Goal: Entertainment & Leisure: Browse casually

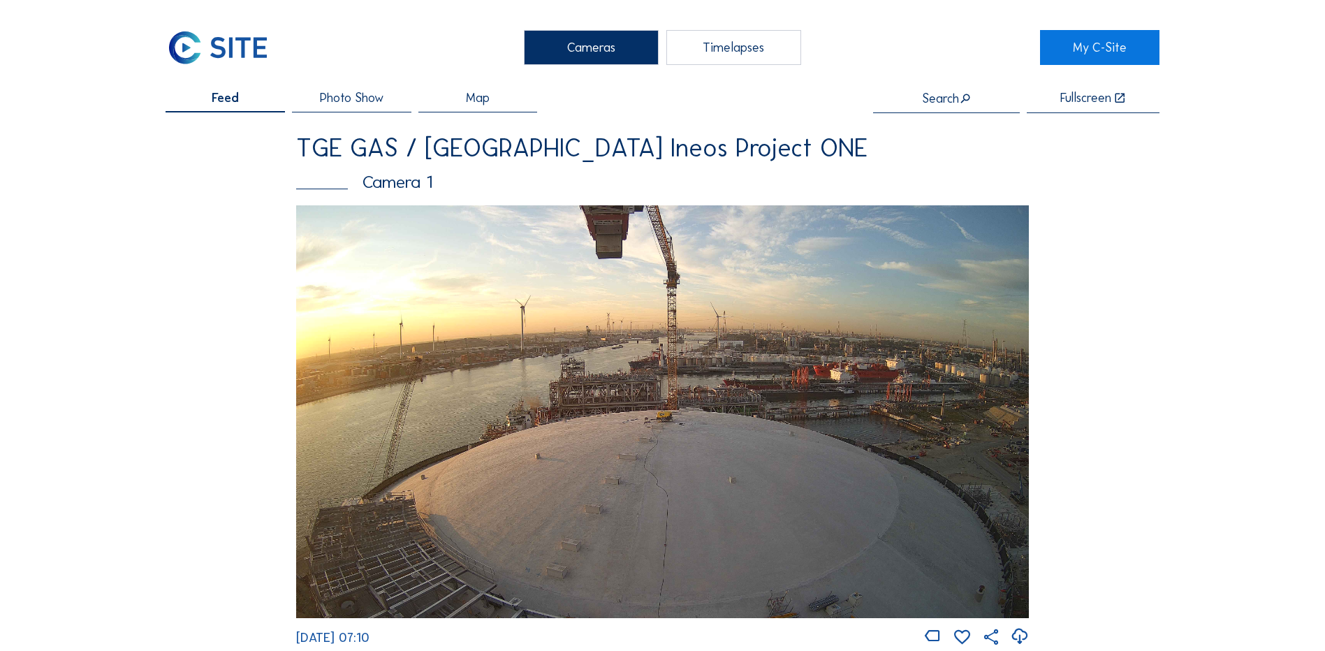
scroll to position [2026, 0]
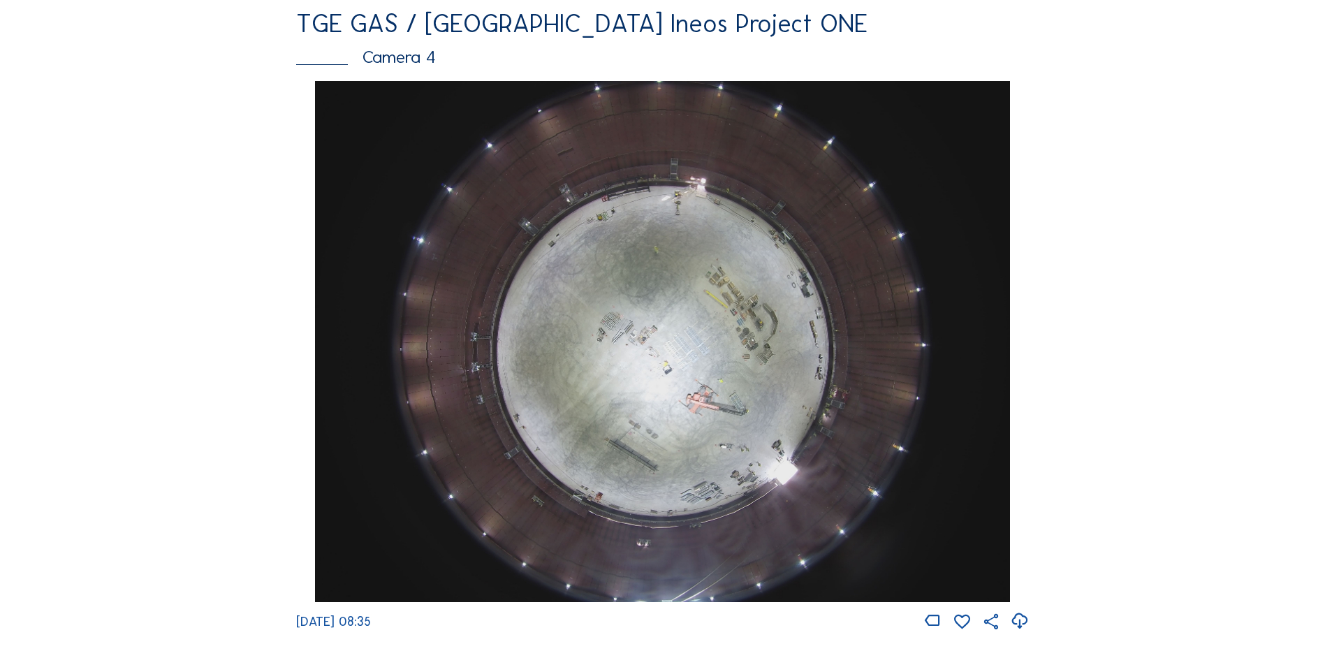
scroll to position [1258, 0]
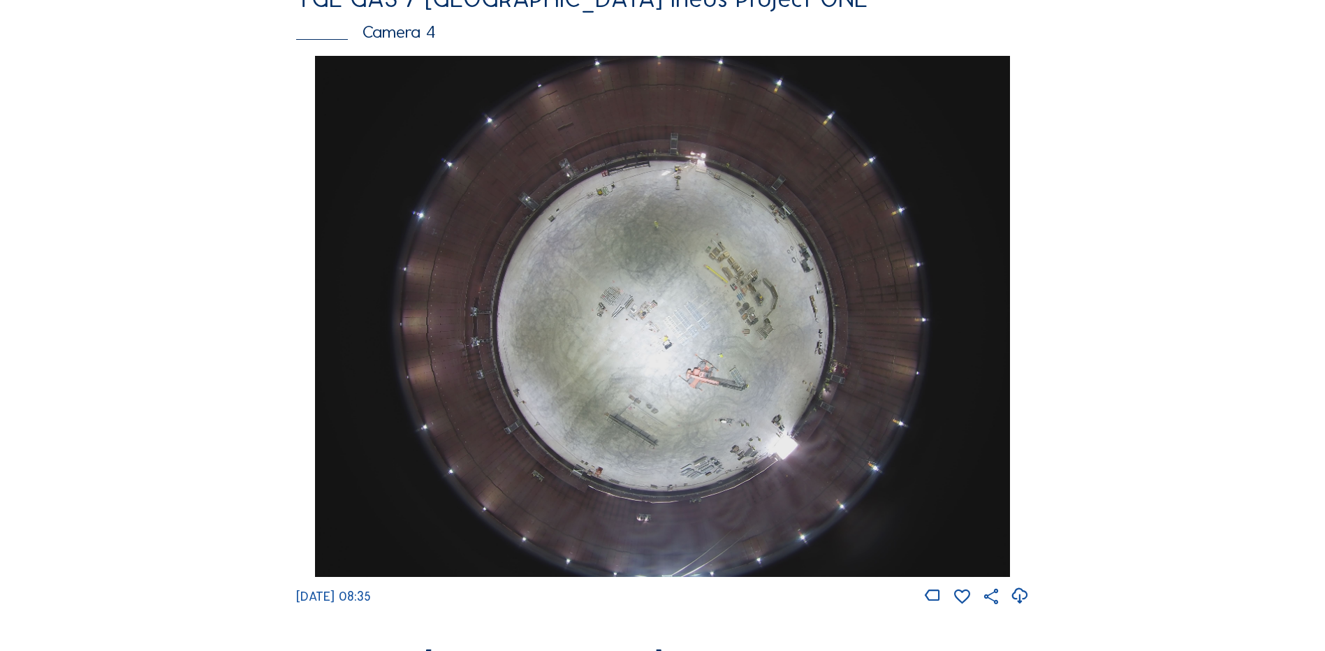
click at [1118, 374] on div "Feed Photo Show Map Search Fullscreen TGE GAS / Antwerpen Ineos Project ONE Cam…" at bounding box center [663, 52] width 994 height 2436
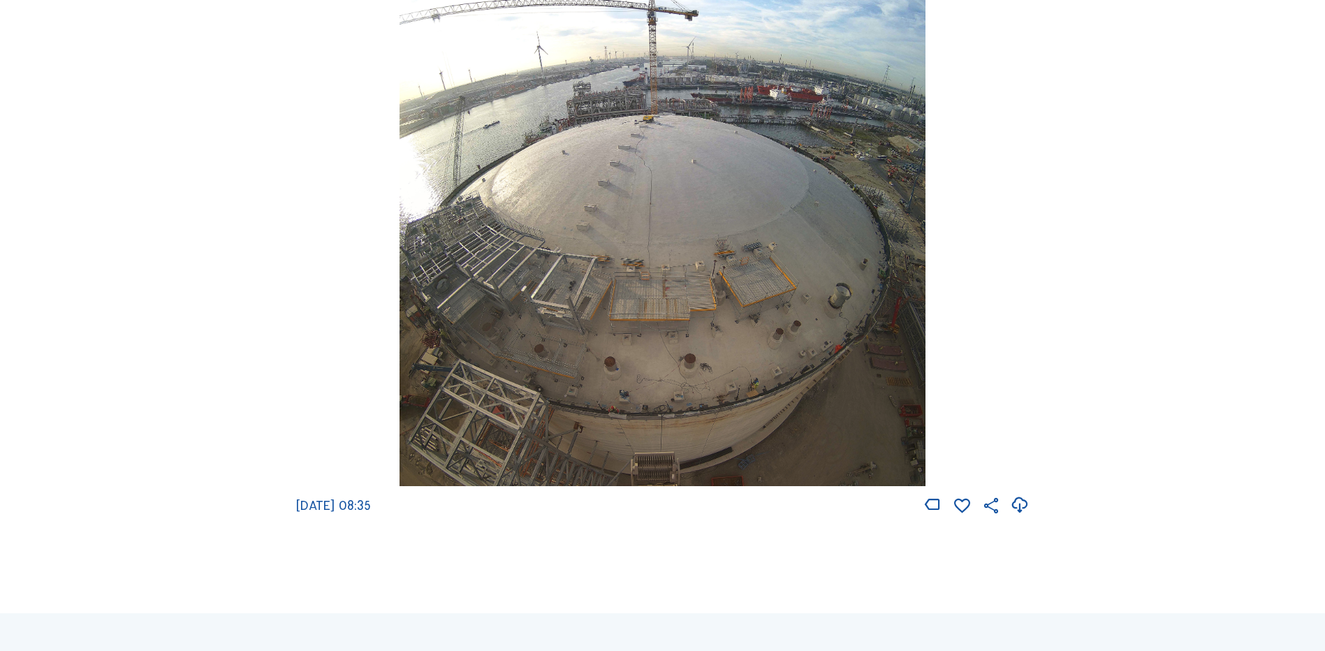
scroll to position [2026, 0]
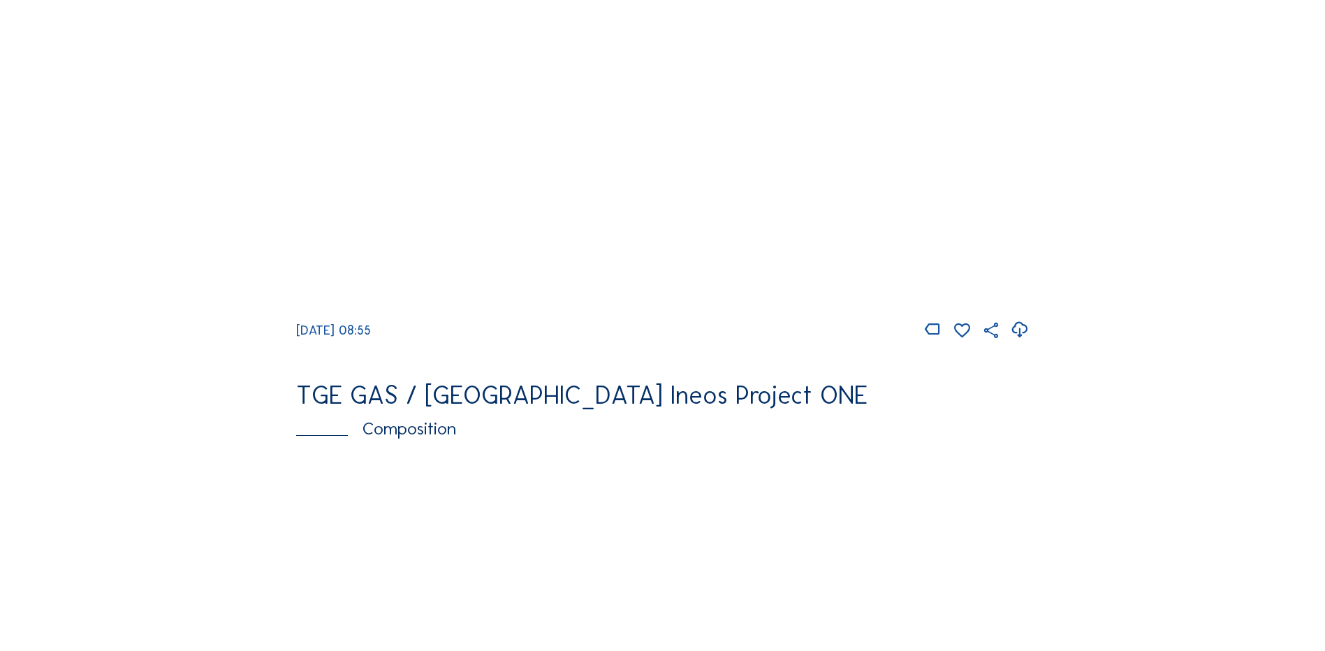
scroll to position [1817, 0]
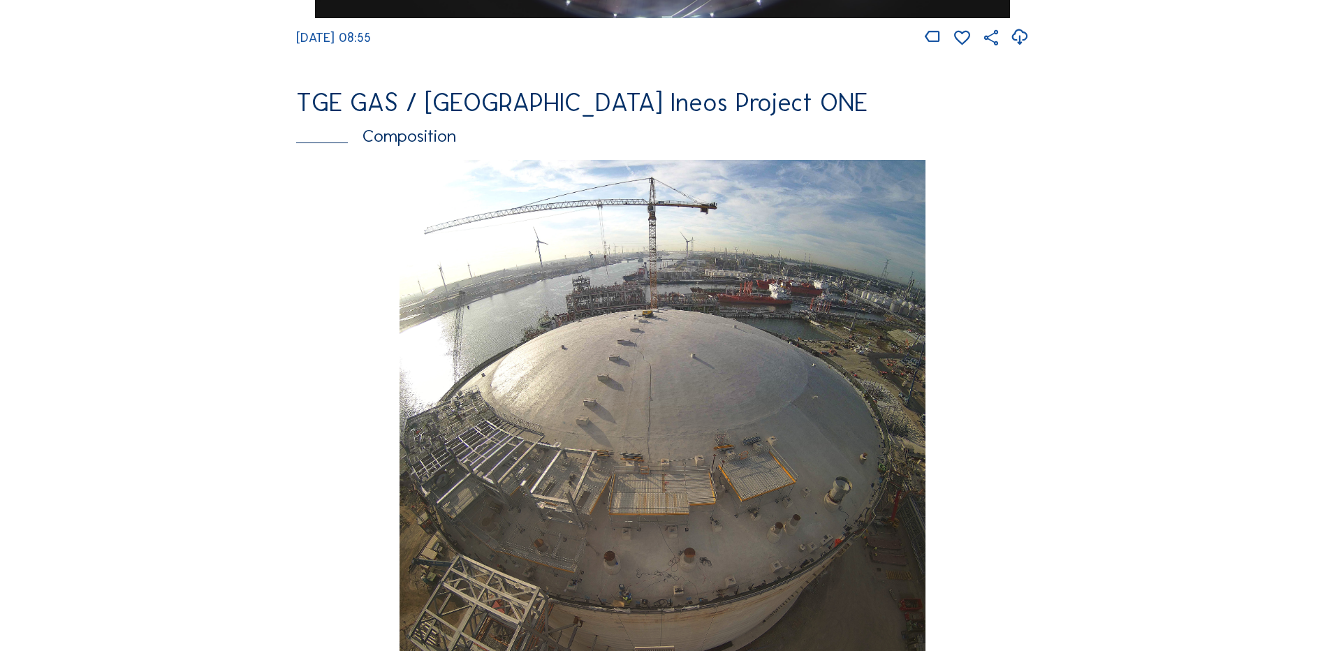
click at [491, 562] on img at bounding box center [662, 420] width 525 height 521
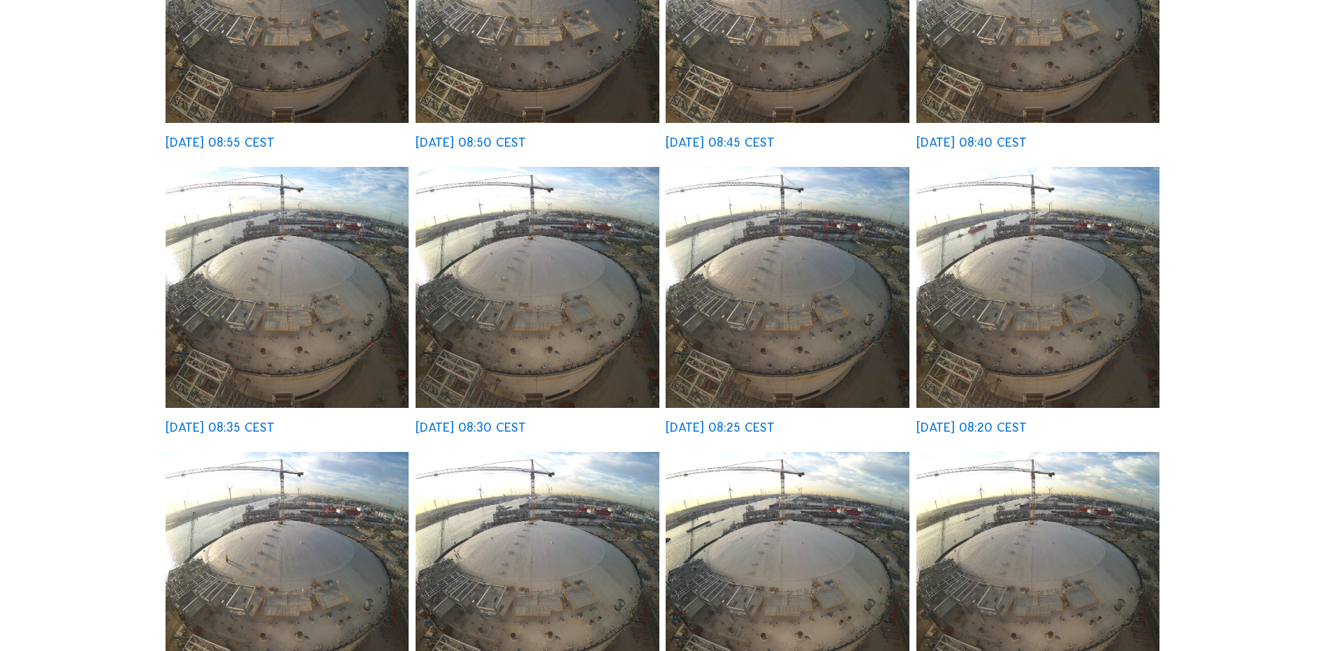
scroll to position [70, 0]
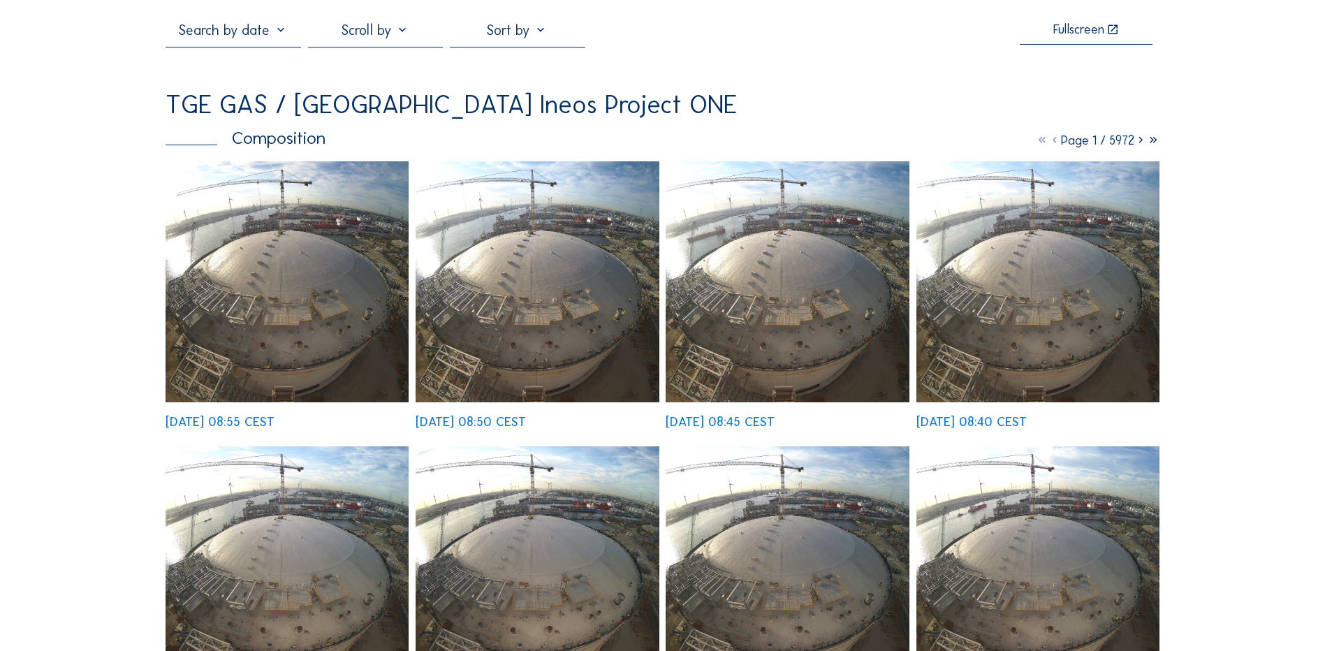
click at [284, 342] on img at bounding box center [287, 281] width 243 height 241
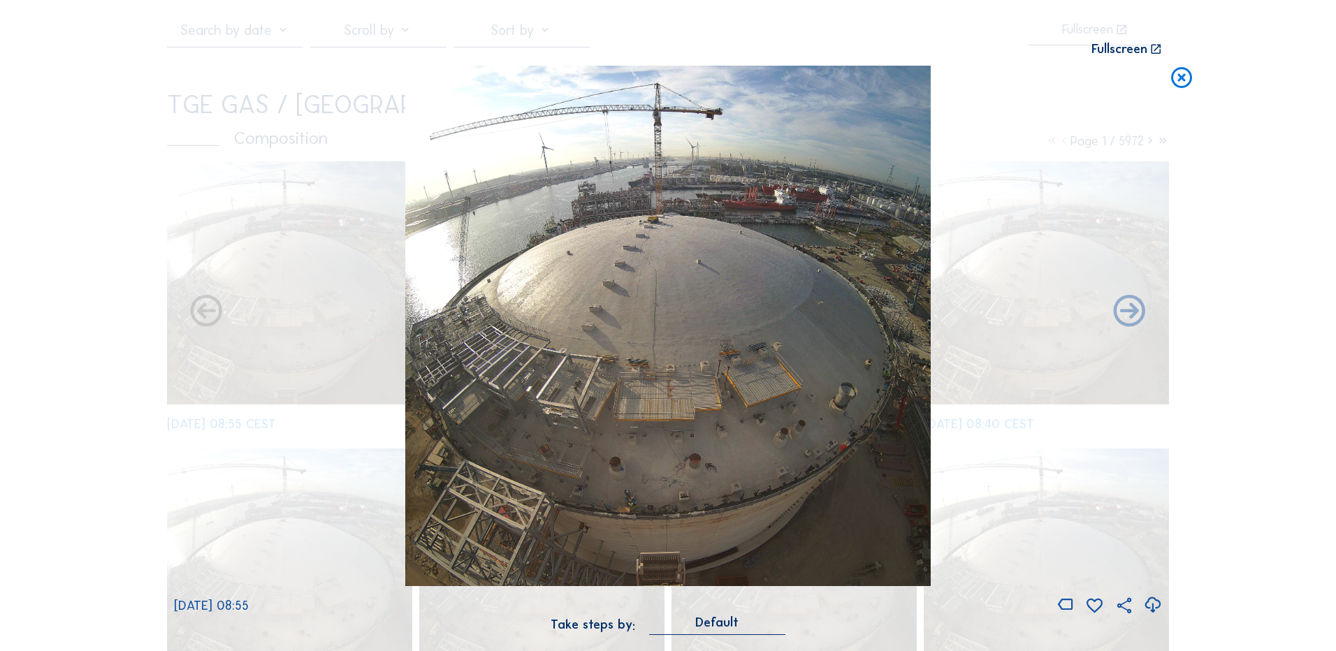
click at [1154, 611] on icon at bounding box center [1152, 605] width 19 height 23
drag, startPoint x: 1241, startPoint y: 189, endPoint x: 1241, endPoint y: 157, distance: 32.1
click at [1241, 189] on div "Scroll to travel through time | Press 'Alt' Button + Scroll to Zoom | Click and…" at bounding box center [668, 325] width 1336 height 651
click at [1181, 75] on icon at bounding box center [1181, 79] width 25 height 26
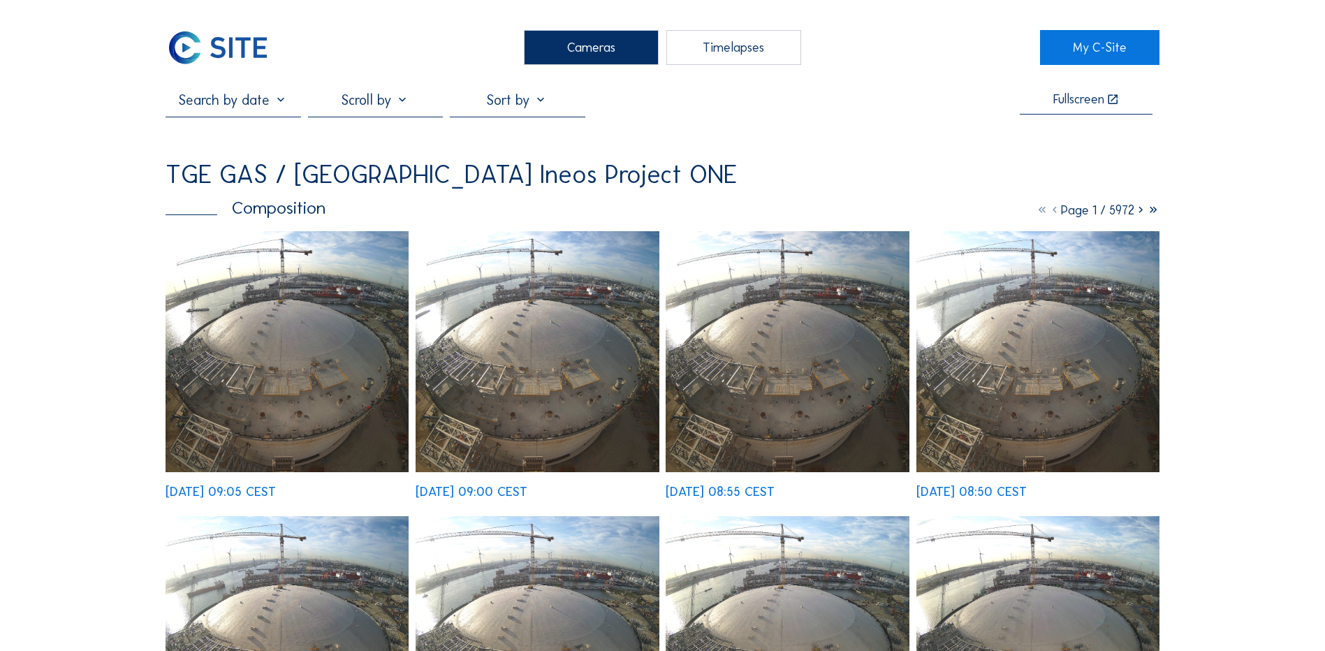
click at [583, 51] on div "Cameras" at bounding box center [591, 47] width 135 height 35
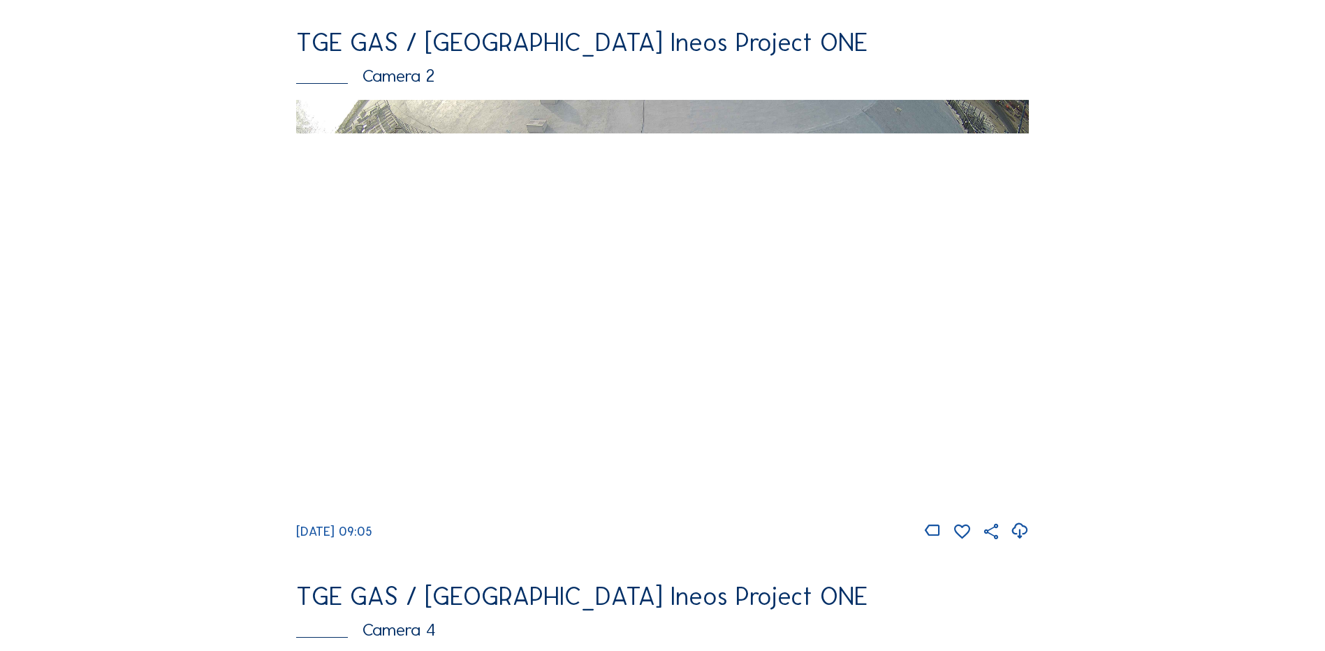
scroll to position [684, 0]
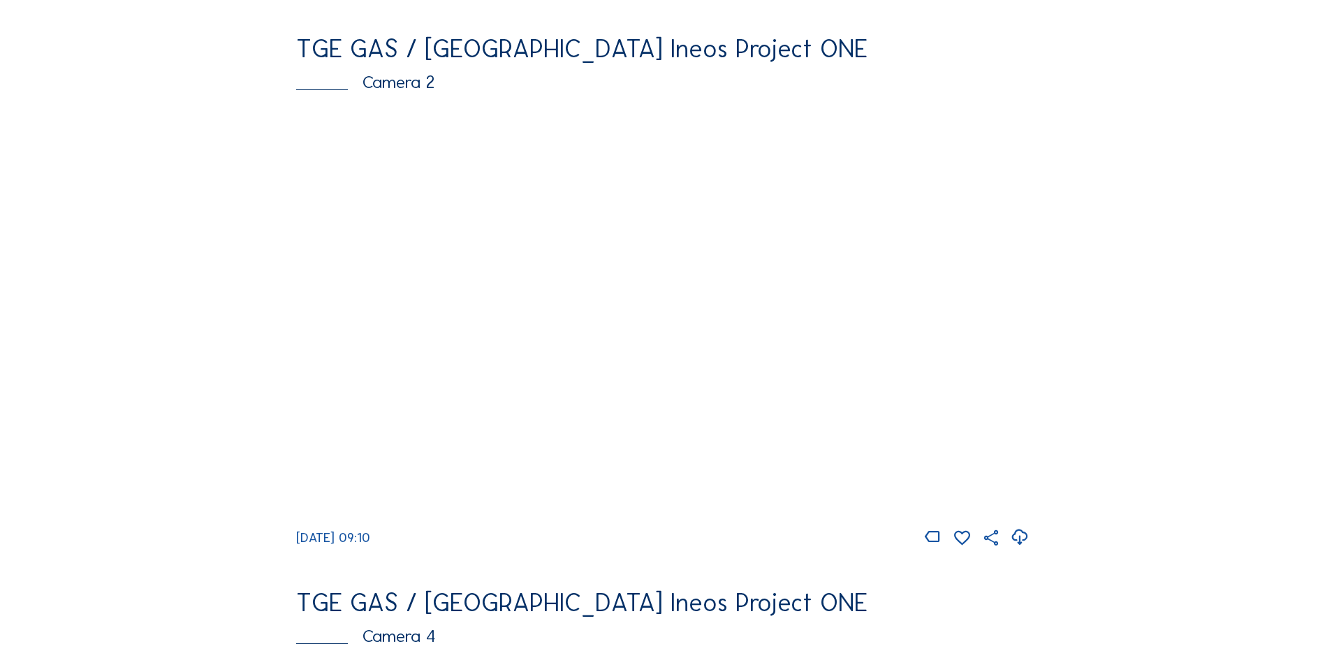
scroll to position [629, 0]
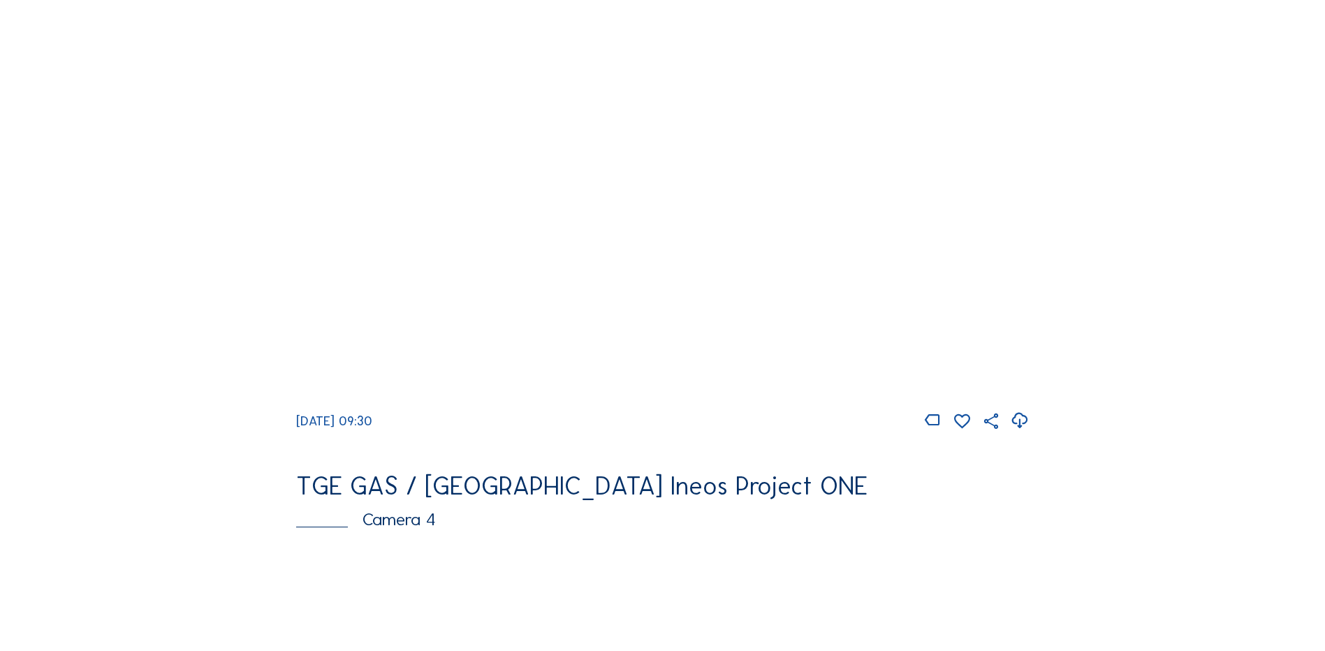
scroll to position [699, 0]
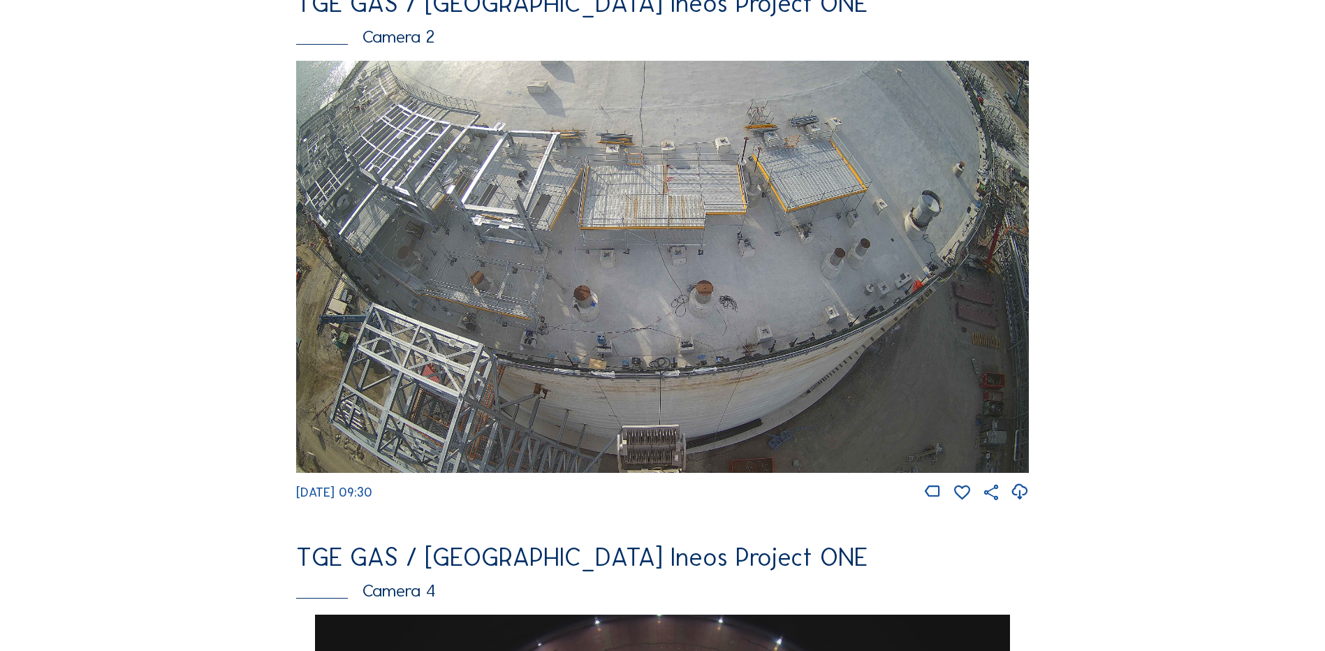
click at [1026, 502] on icon at bounding box center [1019, 492] width 19 height 23
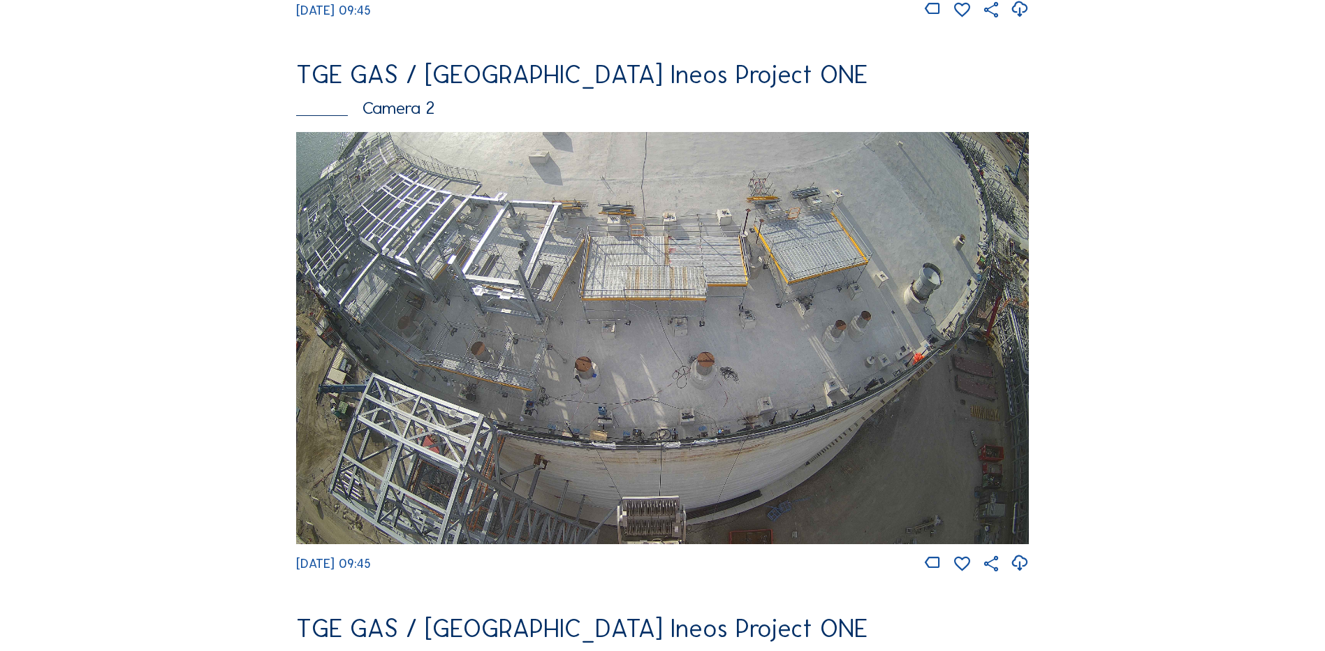
scroll to position [559, 0]
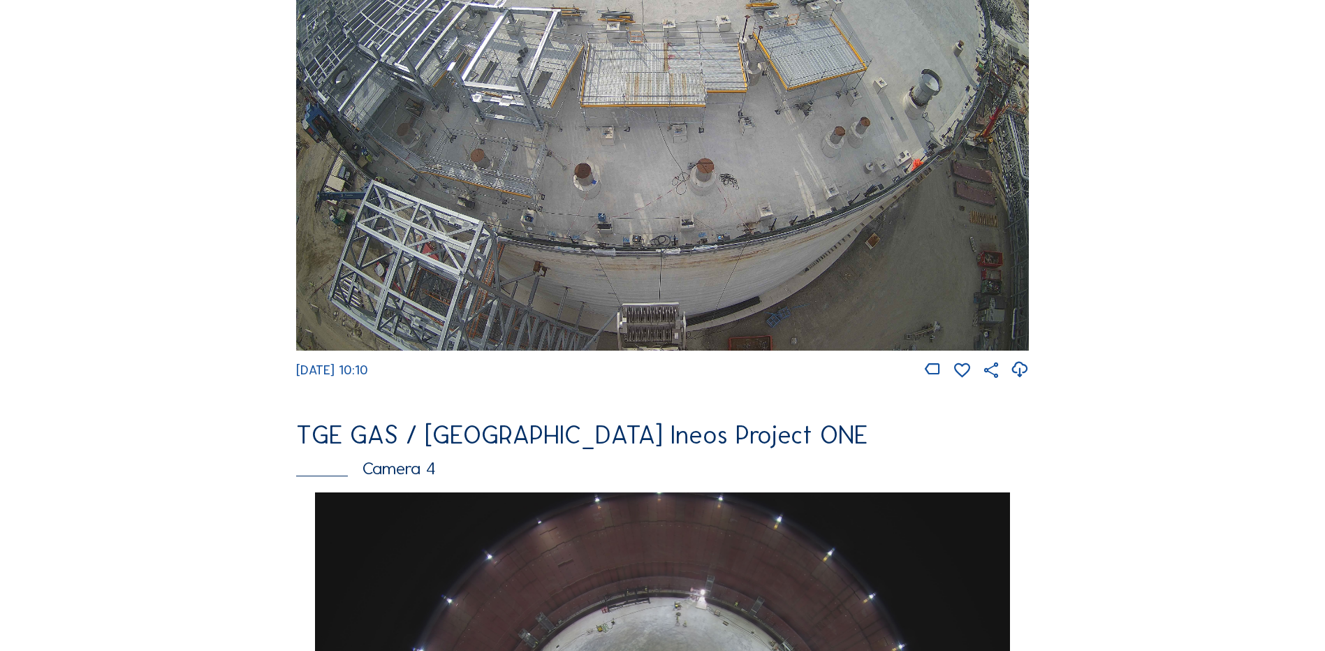
scroll to position [769, 0]
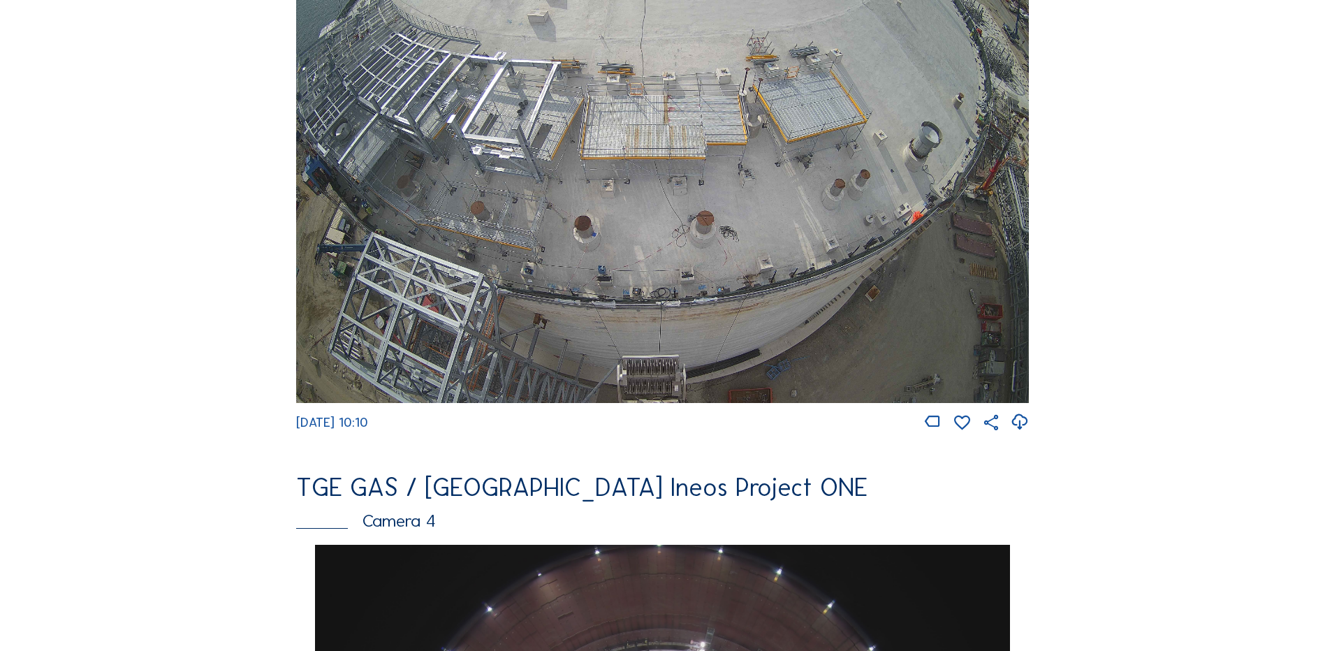
click at [358, 206] on img at bounding box center [662, 197] width 733 height 412
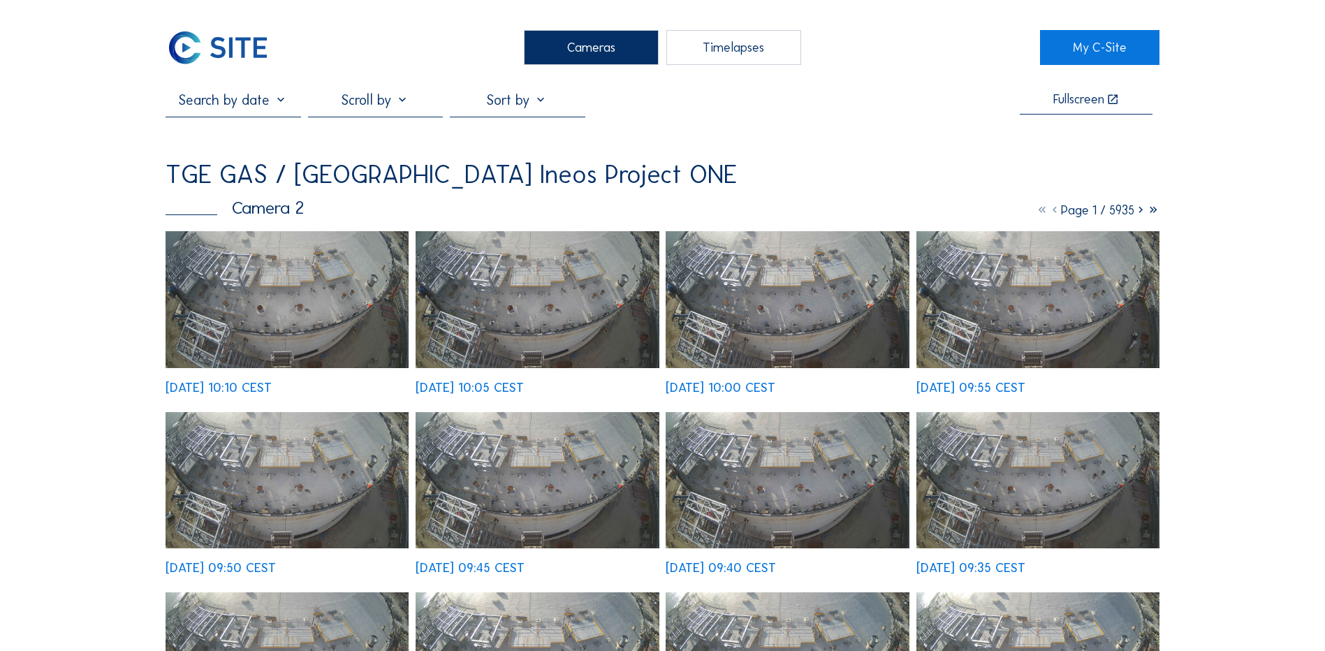
click at [261, 344] on img at bounding box center [287, 299] width 243 height 137
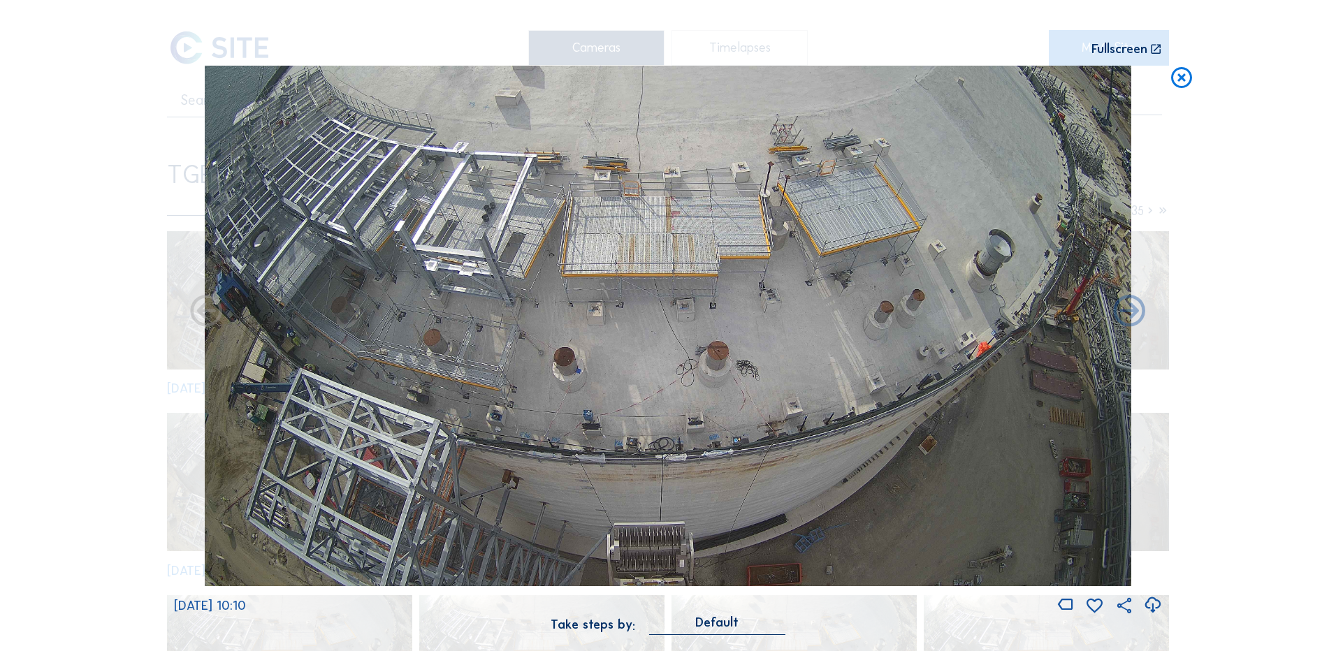
click at [1156, 603] on icon at bounding box center [1152, 605] width 19 height 23
click at [1312, 255] on div "Scroll to travel through time | Press 'Alt' Button + Scroll to Zoom | Click and…" at bounding box center [668, 325] width 1336 height 651
click at [1175, 78] on icon at bounding box center [1181, 79] width 25 height 26
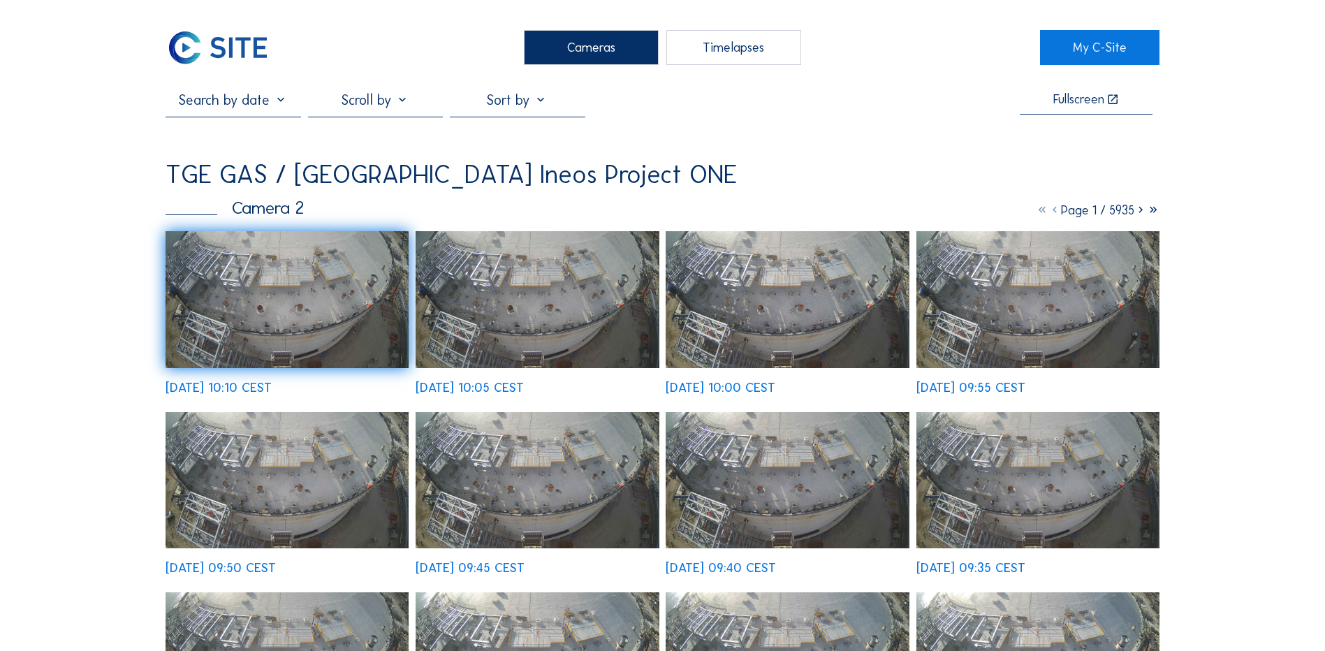
click at [596, 47] on div "Cameras" at bounding box center [591, 47] width 135 height 35
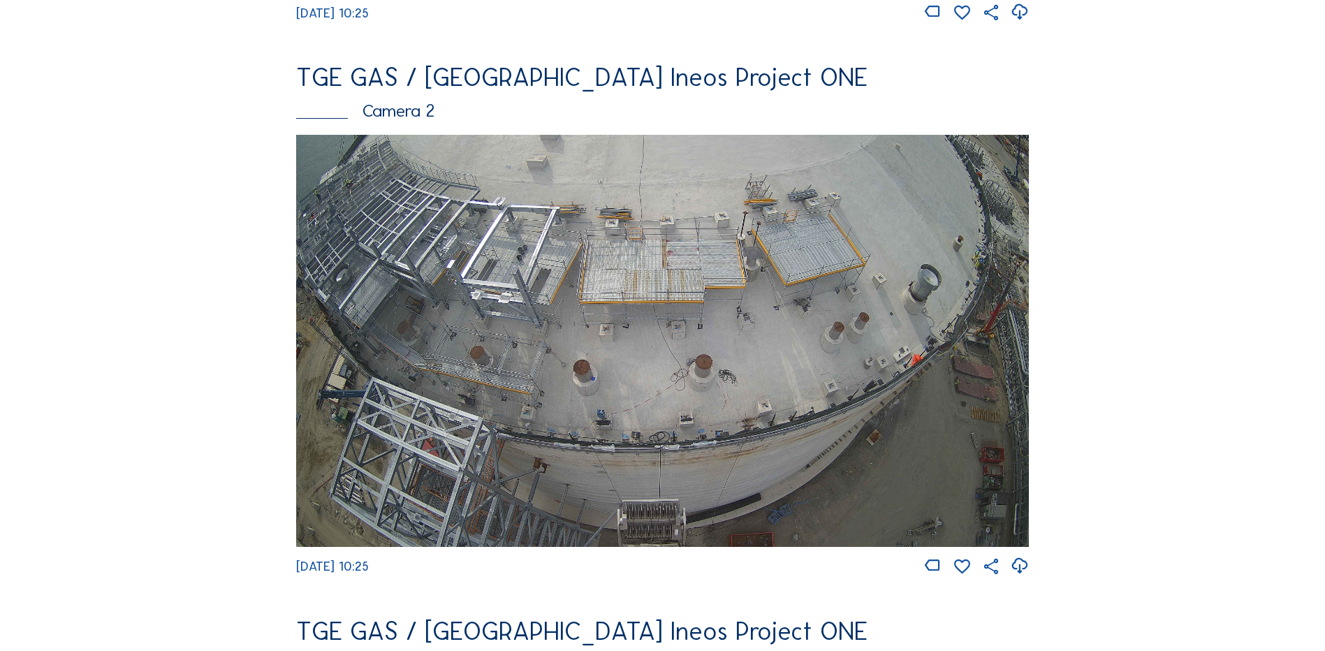
scroll to position [629, 0]
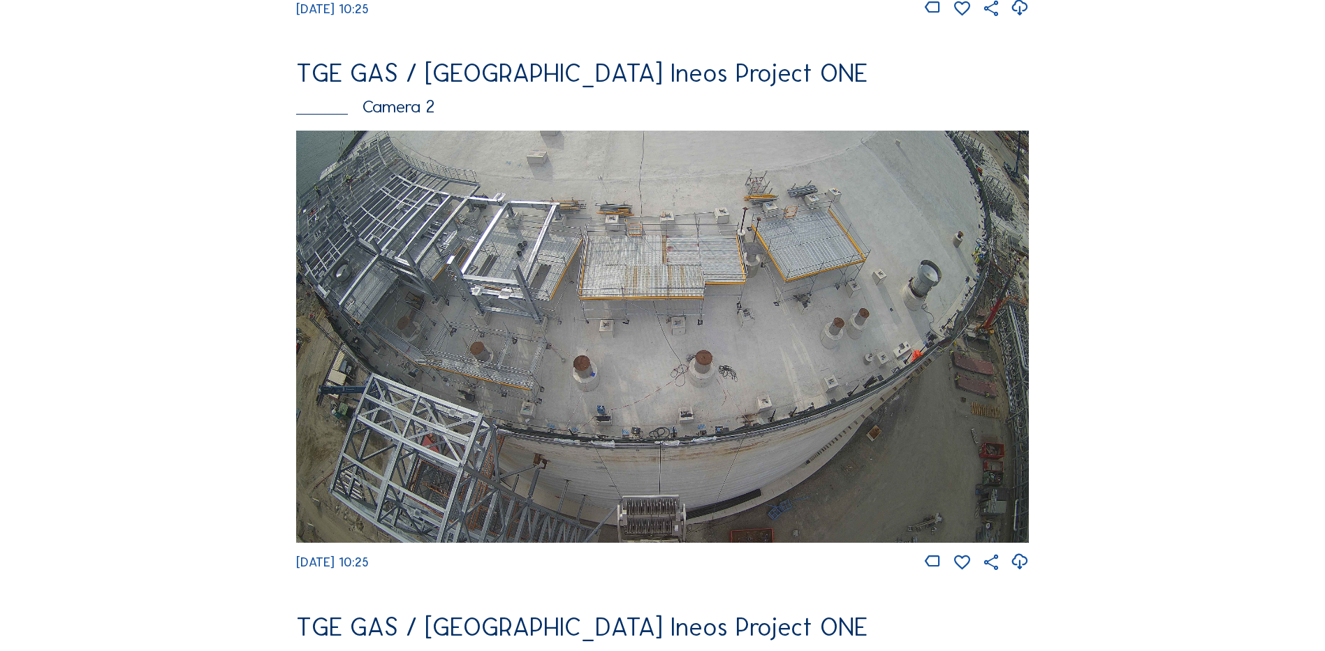
click at [407, 368] on img at bounding box center [662, 337] width 733 height 412
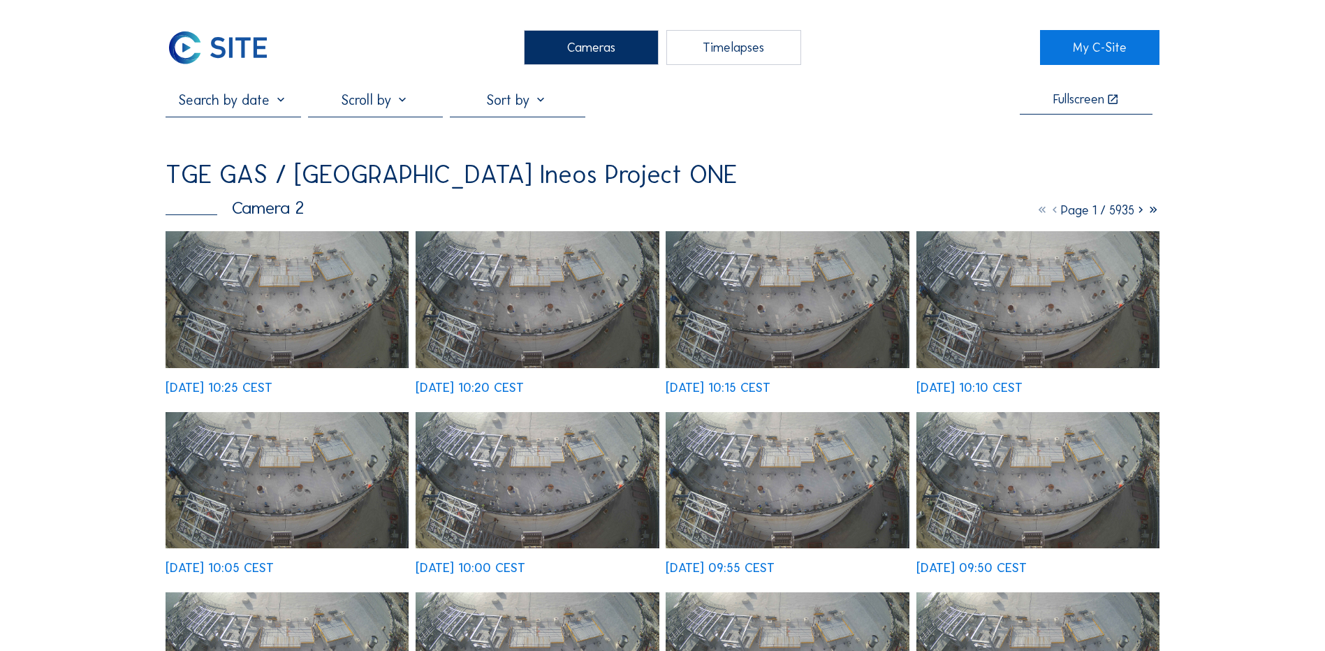
click at [354, 351] on img at bounding box center [287, 299] width 243 height 137
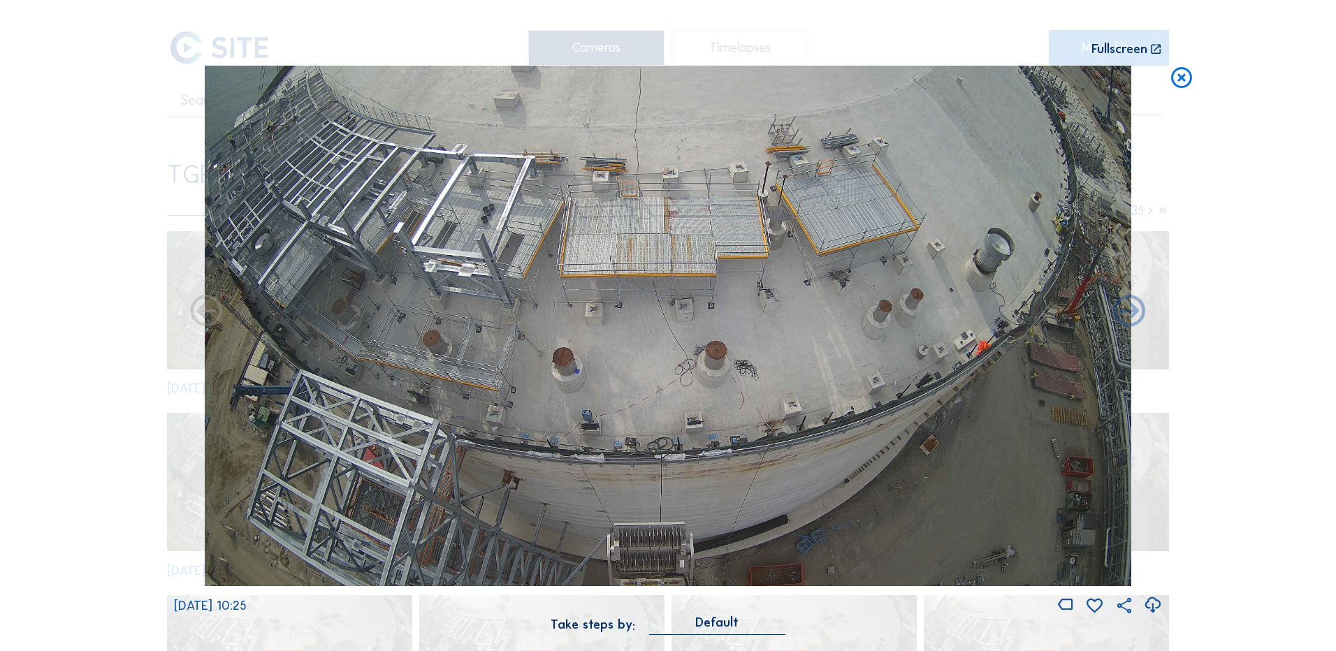
click at [1149, 604] on icon at bounding box center [1152, 605] width 19 height 23
click at [1294, 89] on div "Scroll to travel through time | Press 'Alt' Button + Scroll to Zoom | Click and…" at bounding box center [668, 325] width 1336 height 651
click at [1184, 80] on icon at bounding box center [1181, 79] width 25 height 26
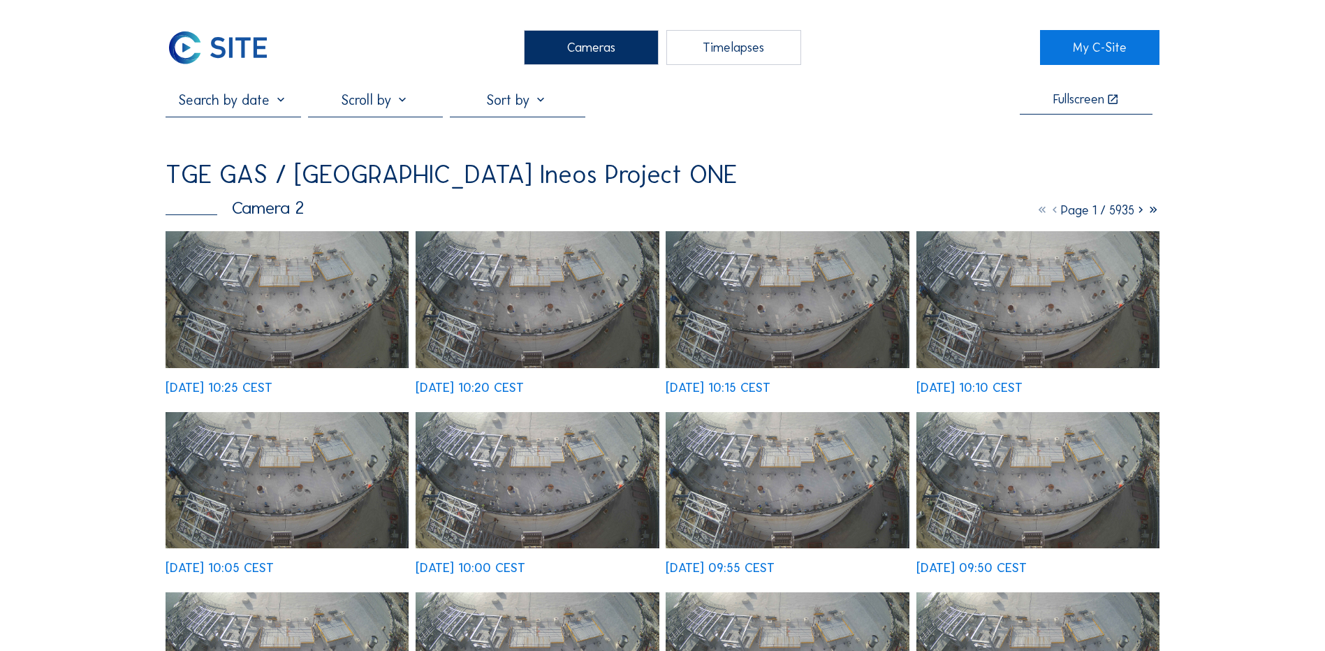
click at [605, 48] on div "Cameras" at bounding box center [591, 47] width 135 height 35
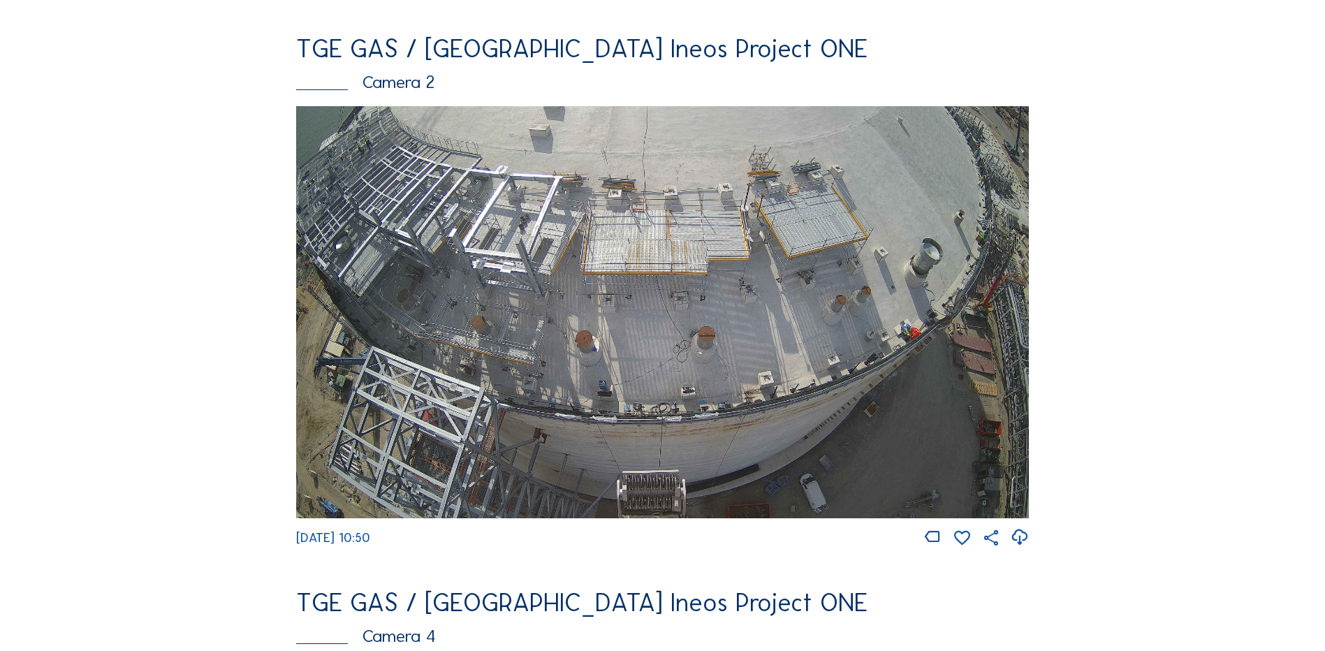
scroll to position [629, 0]
